Goal: Information Seeking & Learning: Learn about a topic

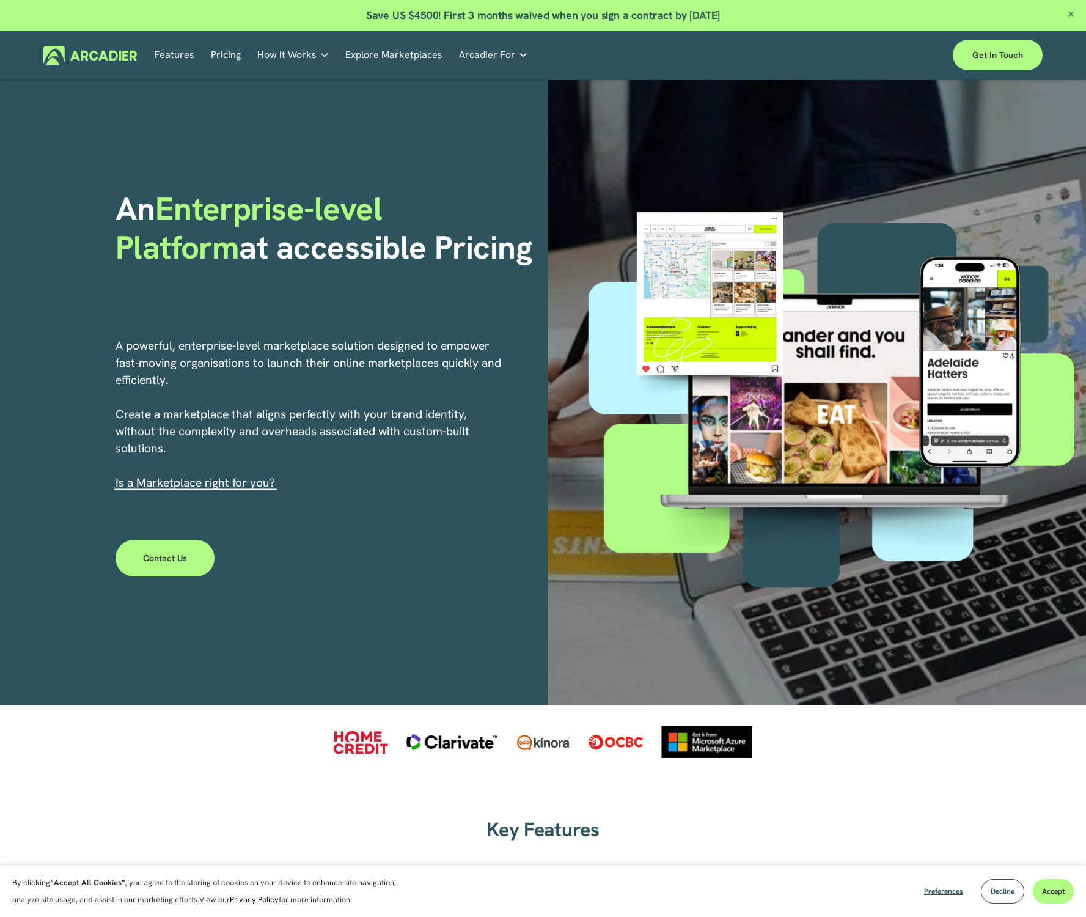
click at [224, 53] on link "Pricing" at bounding box center [226, 55] width 30 height 19
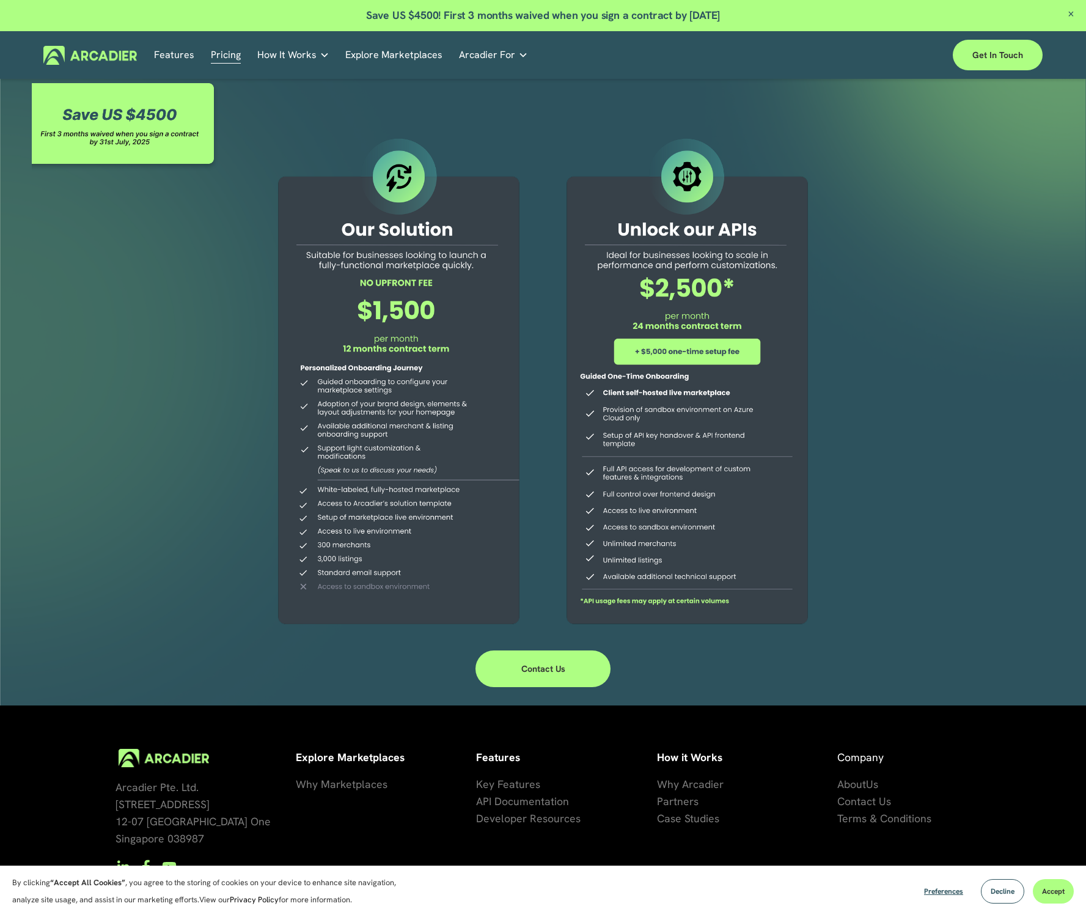
click at [0, 0] on div "Why Arcadier Intuitive marketplaces tailored to your business needs." at bounding box center [0, 0] width 0 height 0
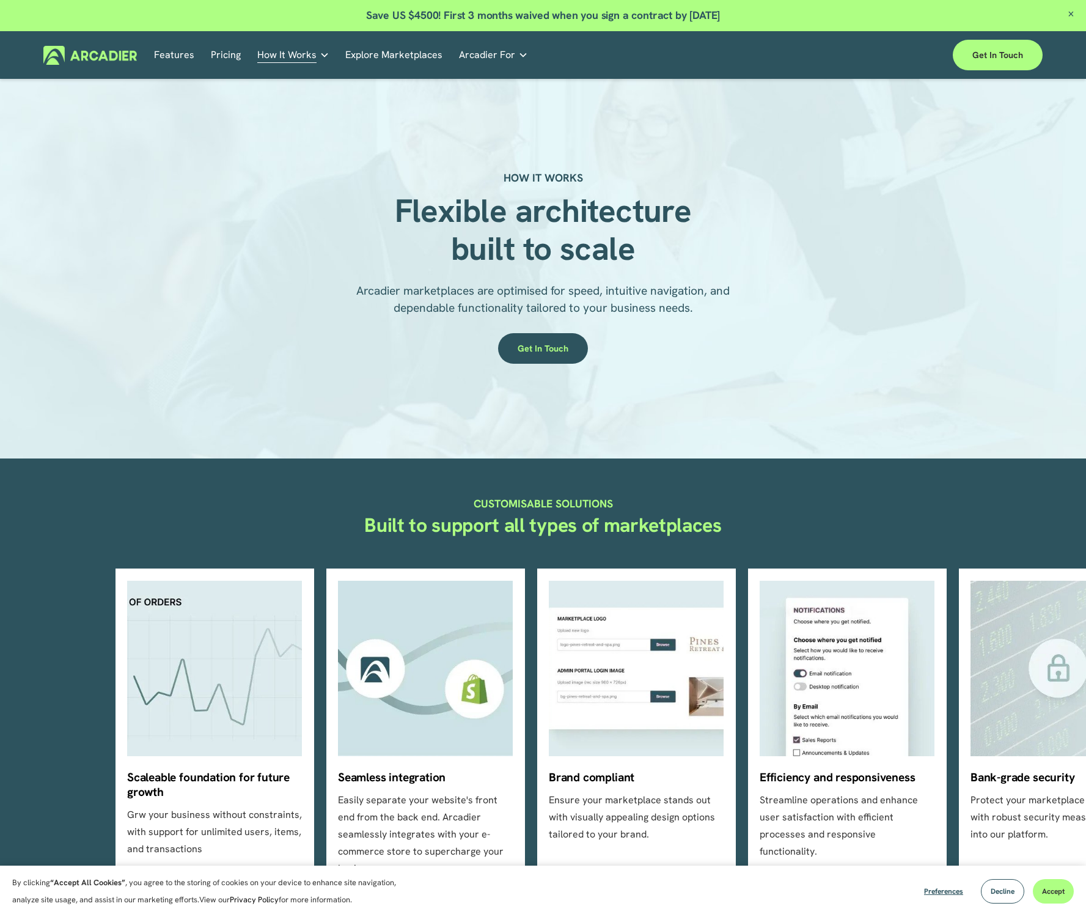
click at [86, 54] on img at bounding box center [89, 55] width 93 height 19
